Goal: Navigation & Orientation: Find specific page/section

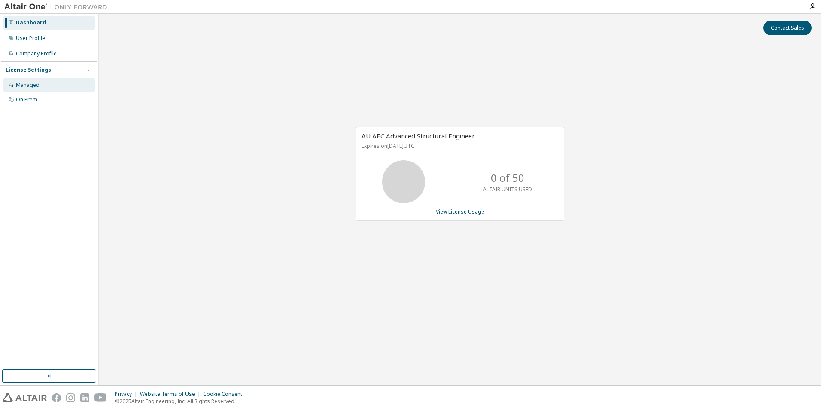
click at [44, 81] on div "Managed" at bounding box center [48, 85] width 91 height 14
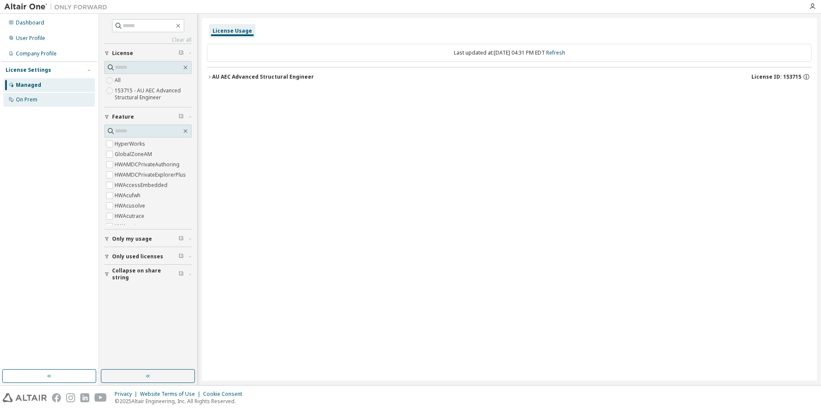
click at [43, 103] on div "On Prem" at bounding box center [48, 100] width 91 height 14
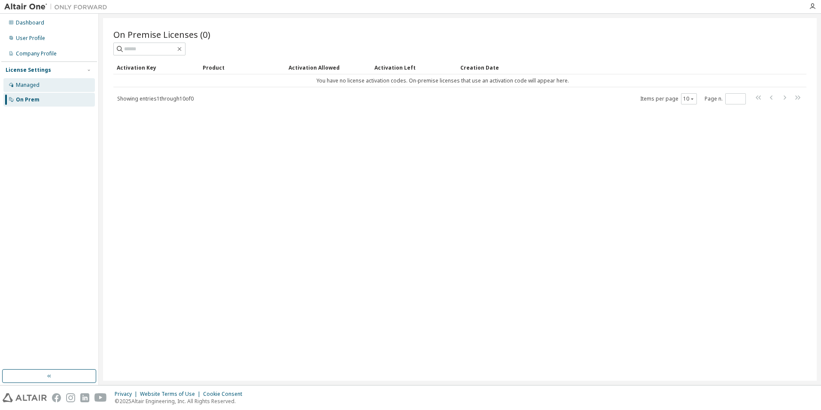
click at [36, 83] on div "Managed" at bounding box center [28, 85] width 24 height 7
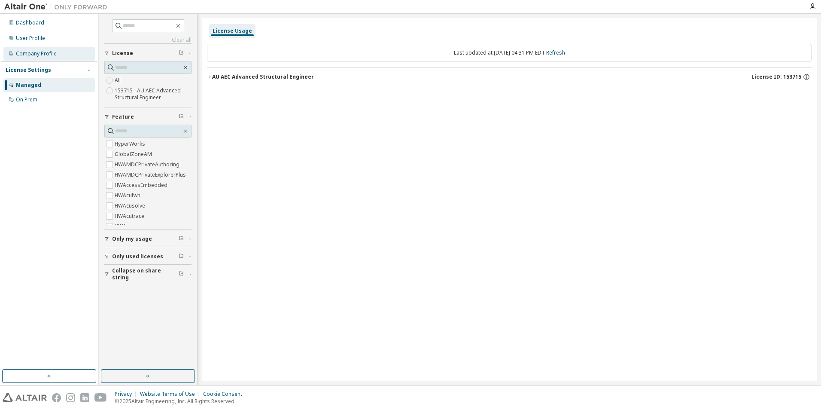
click at [39, 54] on div "Company Profile" at bounding box center [36, 53] width 41 height 7
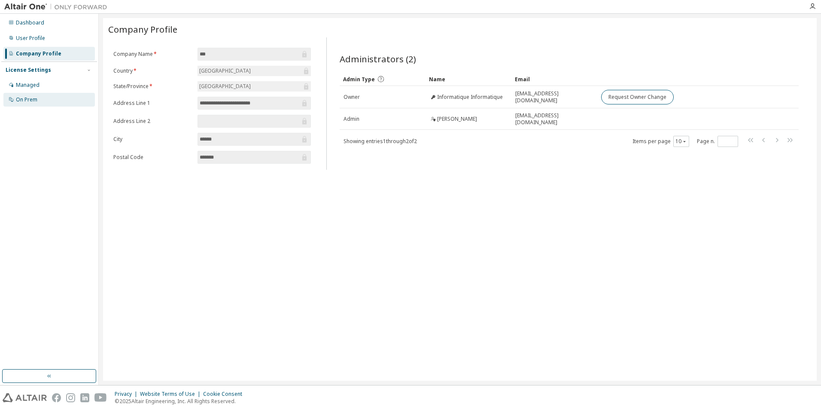
click at [35, 104] on div "On Prem" at bounding box center [48, 100] width 91 height 14
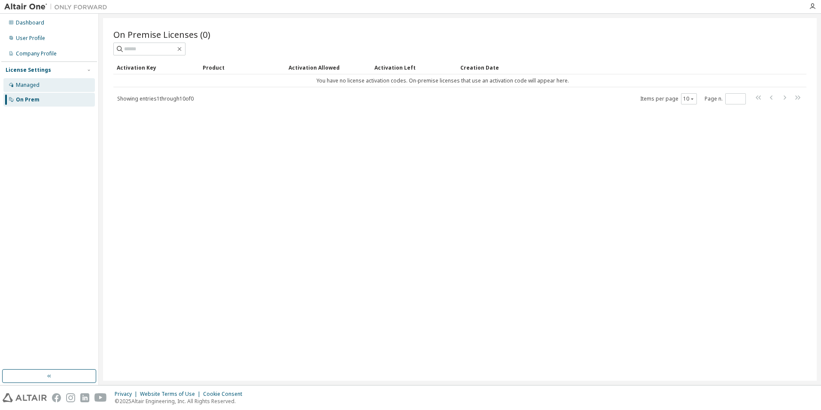
click at [36, 85] on div "Managed" at bounding box center [28, 85] width 24 height 7
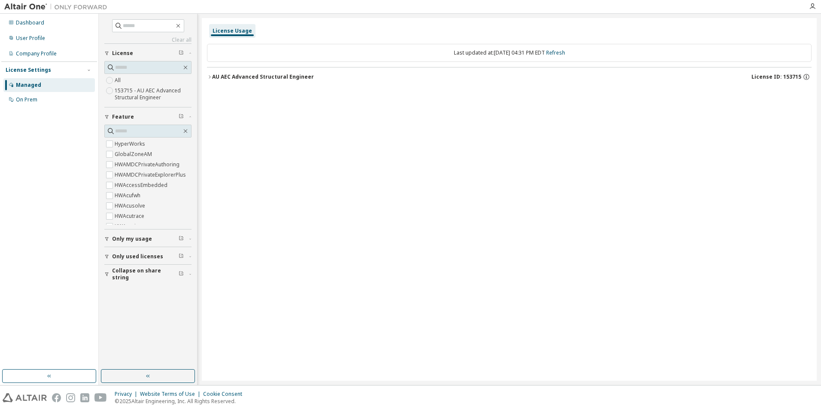
click at [122, 243] on button "Only my usage" at bounding box center [147, 238] width 87 height 19
click at [128, 284] on span "Only used licenses" at bounding box center [137, 281] width 51 height 7
click at [139, 323] on span "Collapse on share string" at bounding box center [145, 324] width 67 height 14
